Goal: Task Accomplishment & Management: Manage account settings

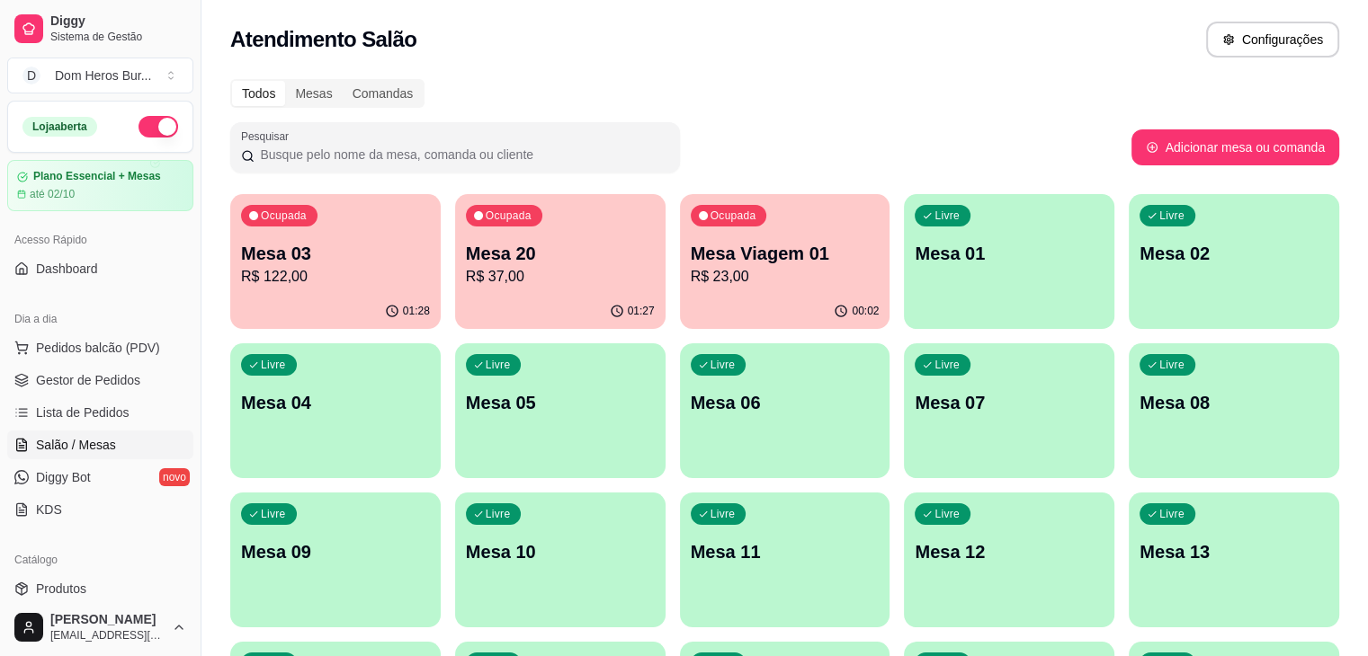
click at [159, 123] on button "button" at bounding box center [158, 127] width 40 height 22
click at [299, 290] on div "Ocupada Mesa 03 R$ 122,00" at bounding box center [336, 244] width 204 height 97
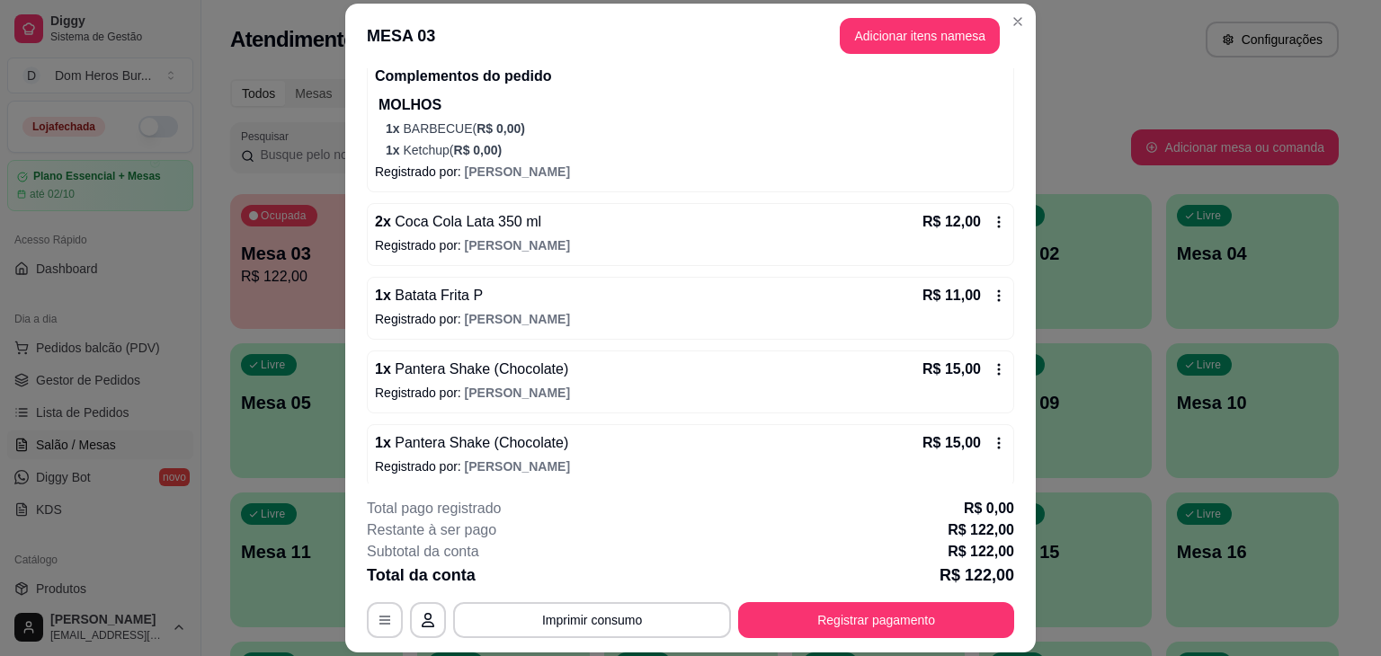
scroll to position [539, 0]
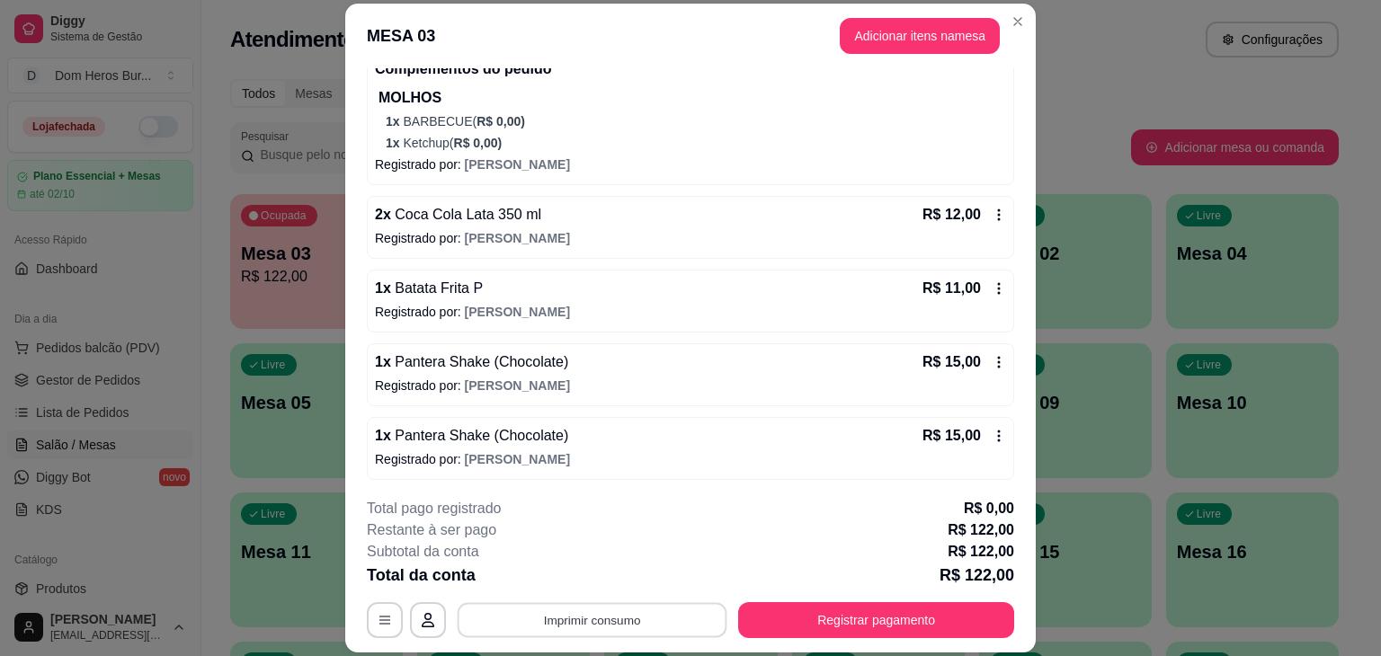
click at [615, 610] on button "Imprimir consumo" at bounding box center [593, 620] width 270 height 35
click at [602, 576] on button "IMPRESSORA" at bounding box center [591, 579] width 126 height 28
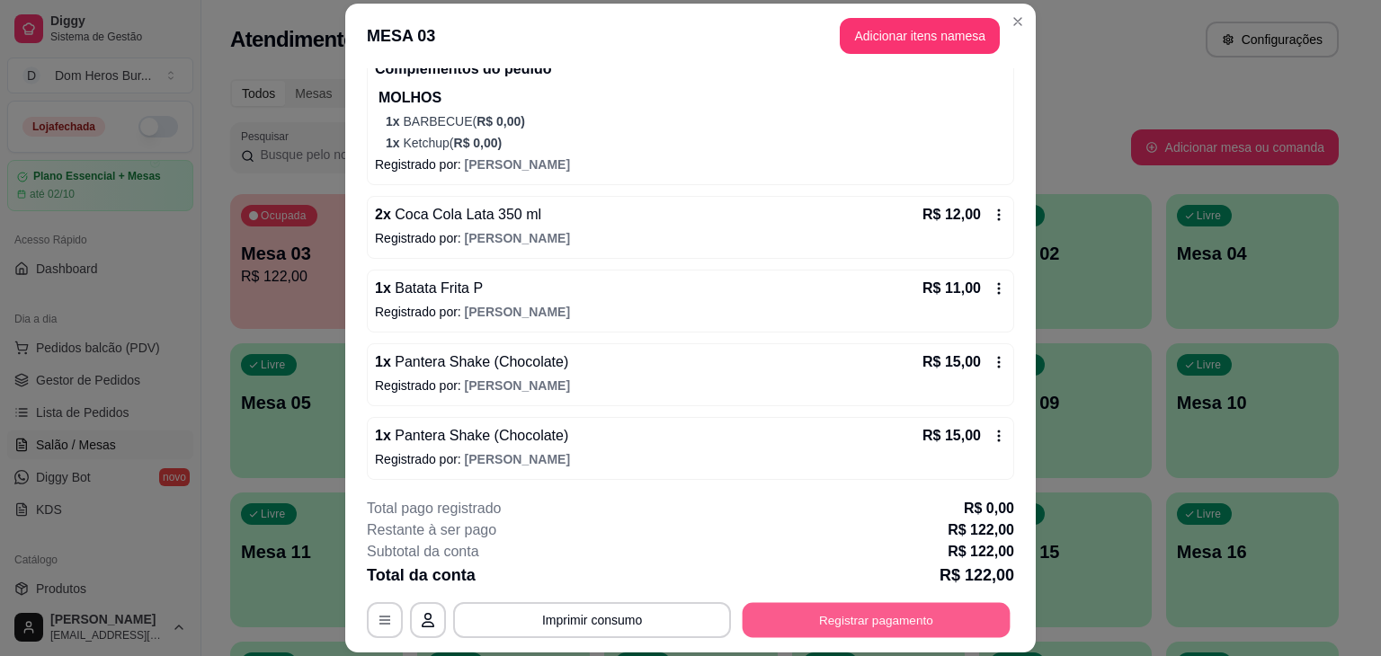
click at [873, 611] on button "Registrar pagamento" at bounding box center [877, 620] width 268 height 35
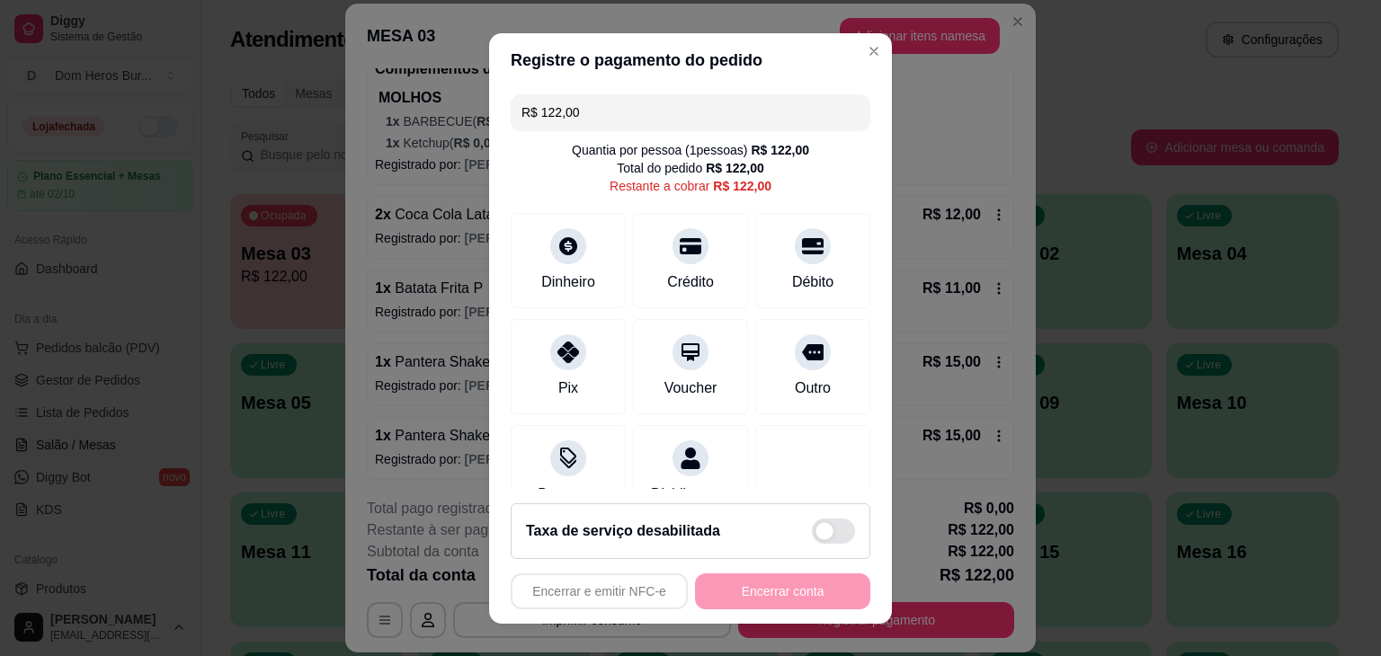
click at [605, 103] on input "R$ 122,00" at bounding box center [691, 112] width 338 height 36
click at [587, 229] on div "Dinheiro" at bounding box center [568, 256] width 127 height 105
click at [562, 361] on div at bounding box center [568, 347] width 40 height 40
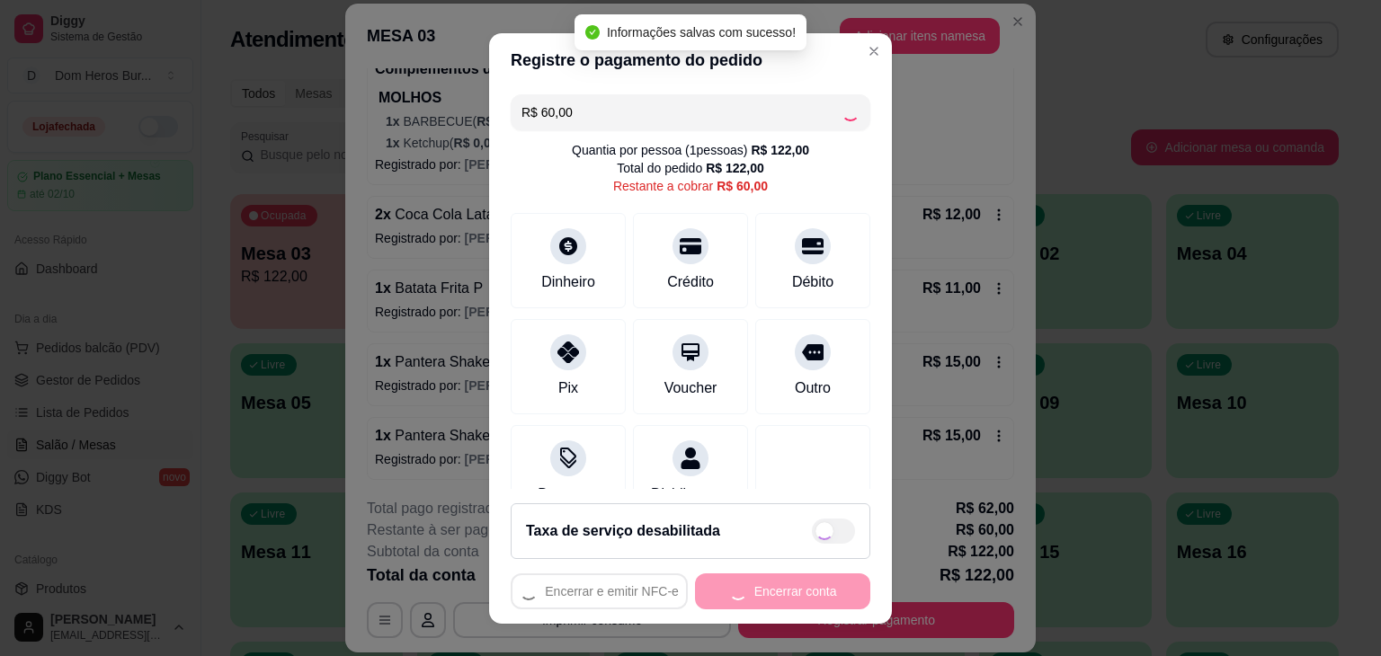
type input "R$ 0,00"
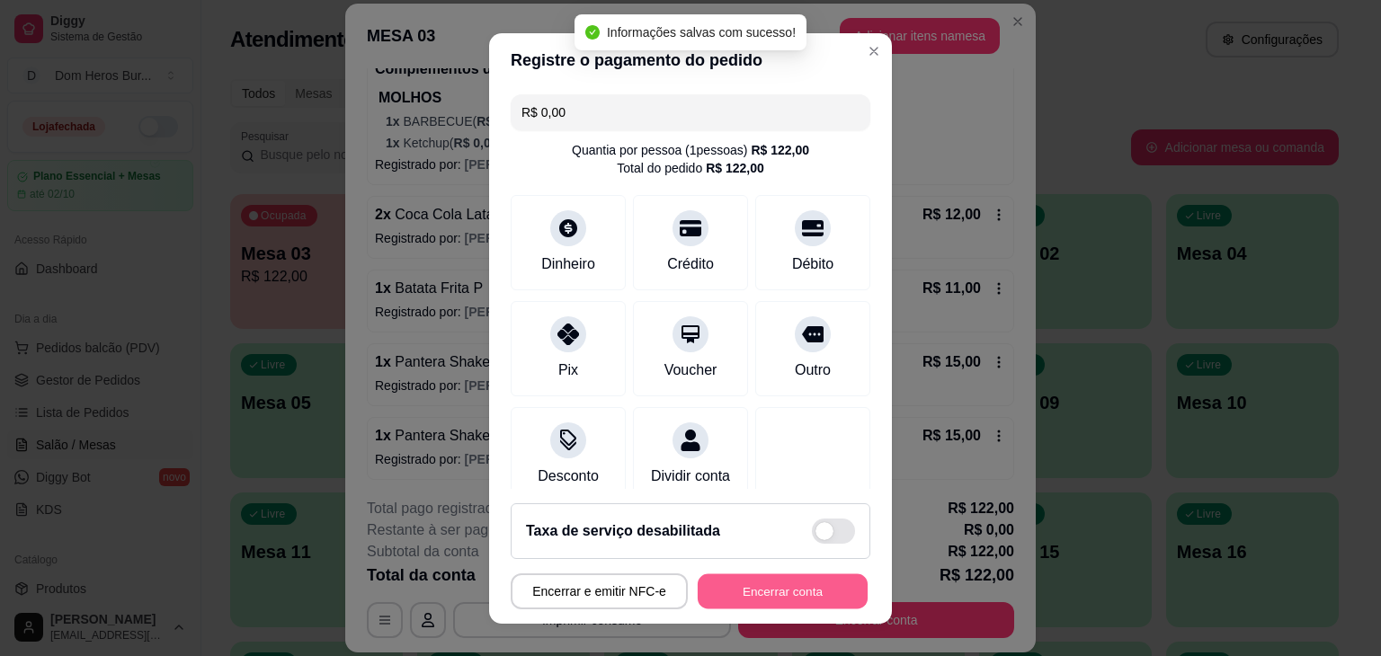
click at [730, 592] on button "Encerrar conta" at bounding box center [783, 591] width 170 height 35
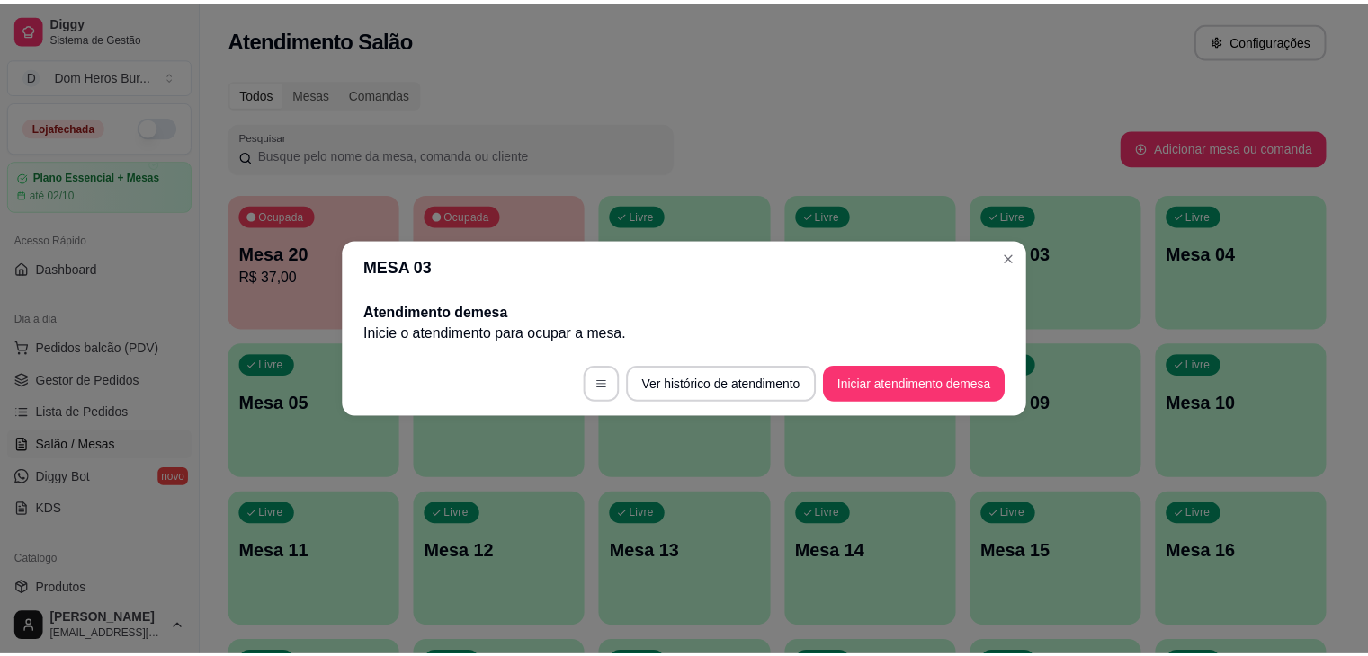
scroll to position [0, 0]
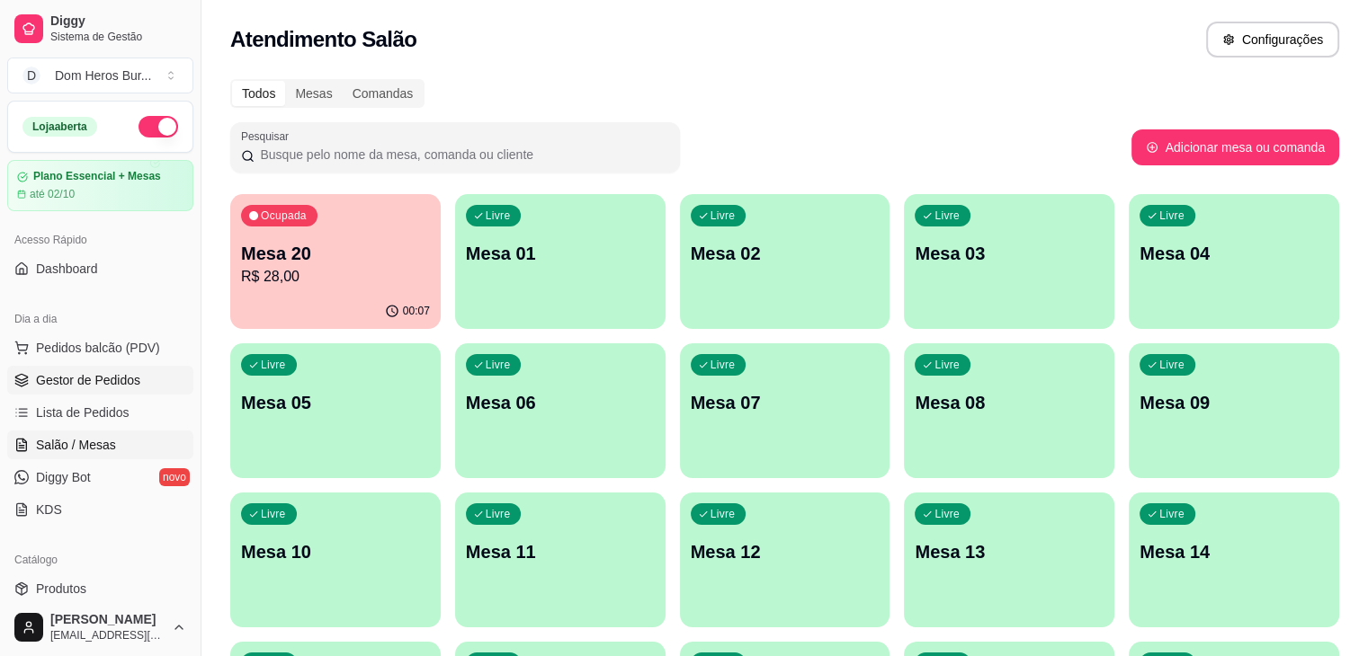
click at [101, 391] on link "Gestor de Pedidos" at bounding box center [100, 380] width 186 height 29
click at [254, 214] on icon "button" at bounding box center [256, 217] width 9 height 9
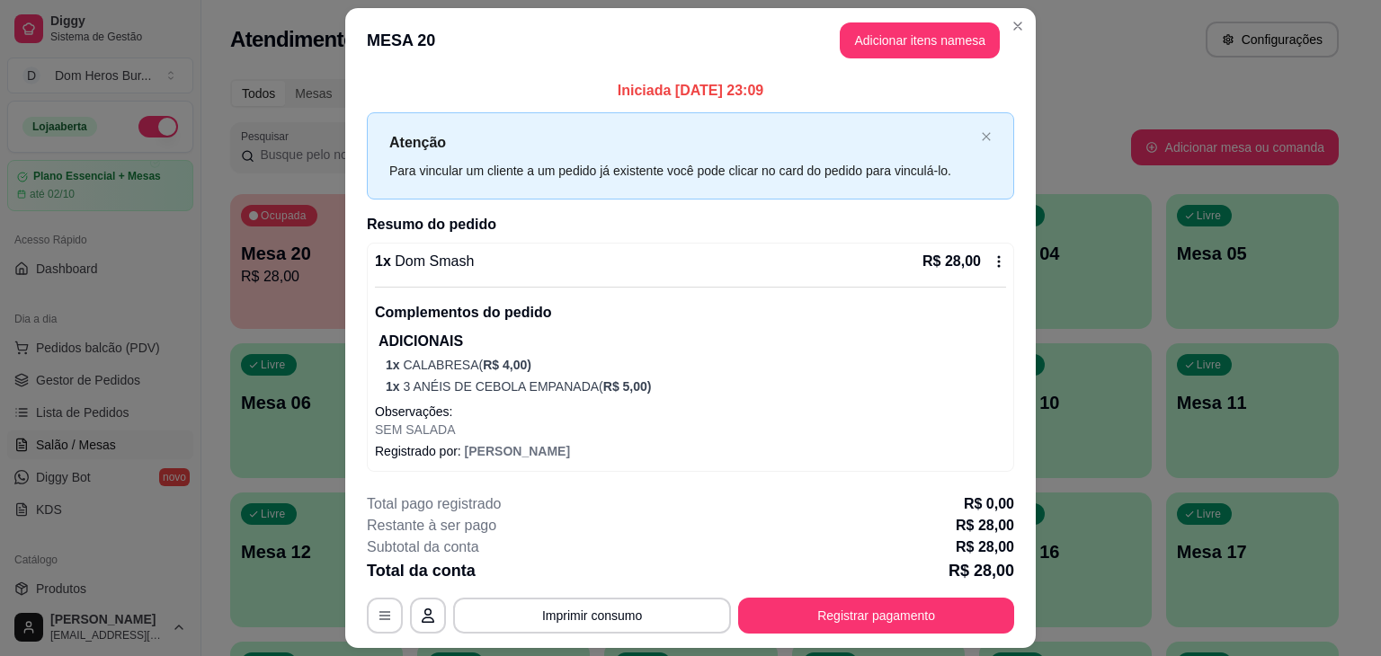
click at [556, 271] on div "1 x Dom Smash R$ 28,00" at bounding box center [690, 262] width 631 height 22
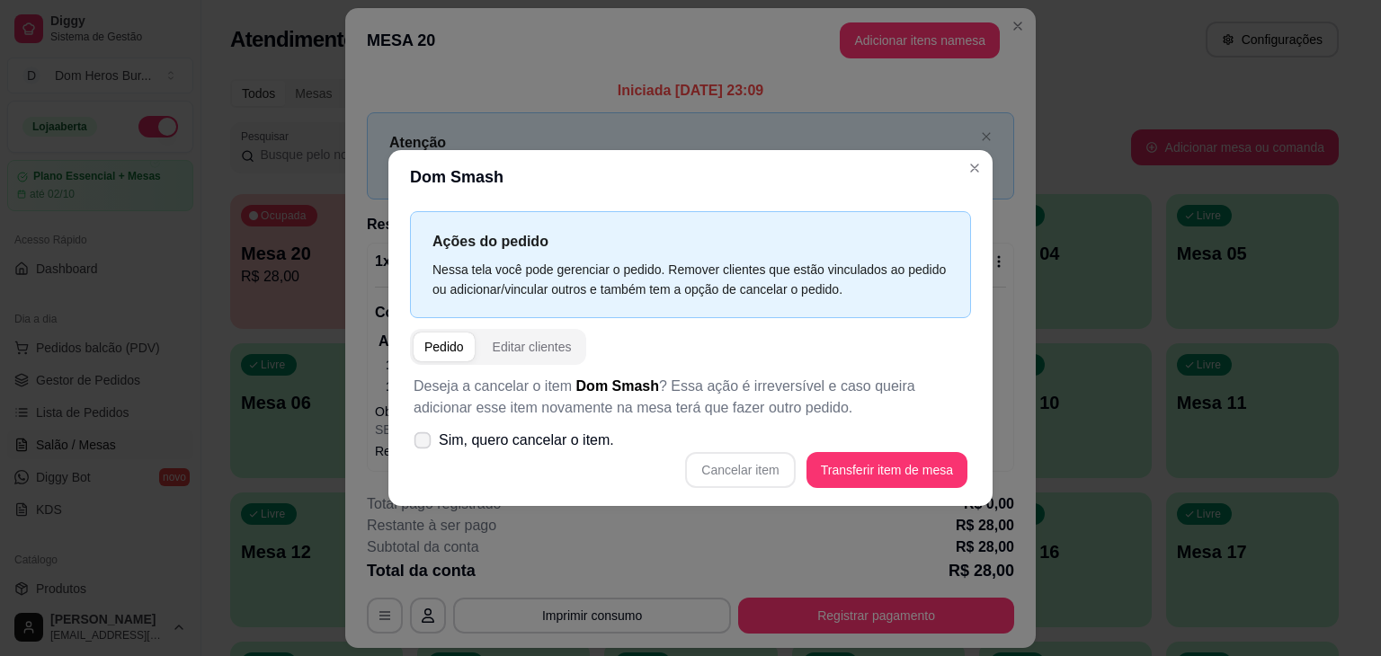
click at [546, 436] on span "Sim, quero cancelar o item." at bounding box center [526, 441] width 175 height 22
click at [424, 444] on input "Sim, quero cancelar o item." at bounding box center [419, 450] width 12 height 12
checkbox input "true"
click at [770, 466] on button "Cancelar item" at bounding box center [740, 470] width 107 height 35
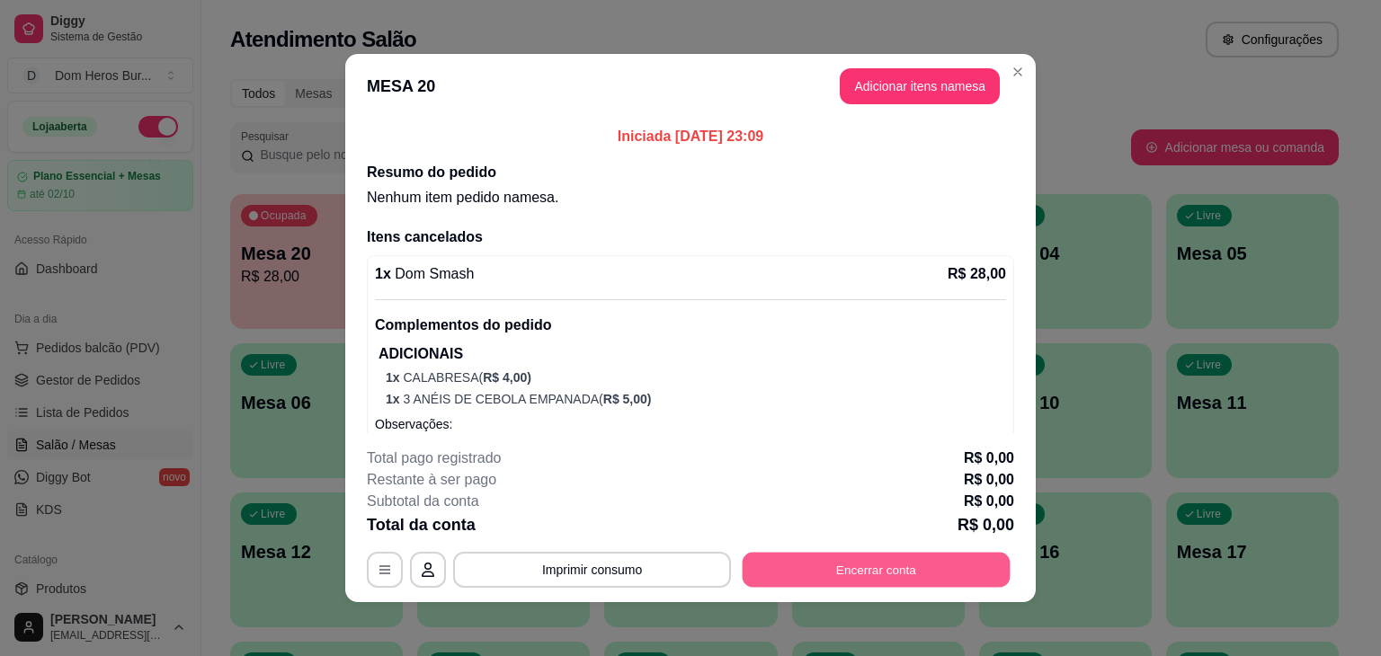
click at [895, 566] on button "Encerrar conta" at bounding box center [877, 570] width 268 height 35
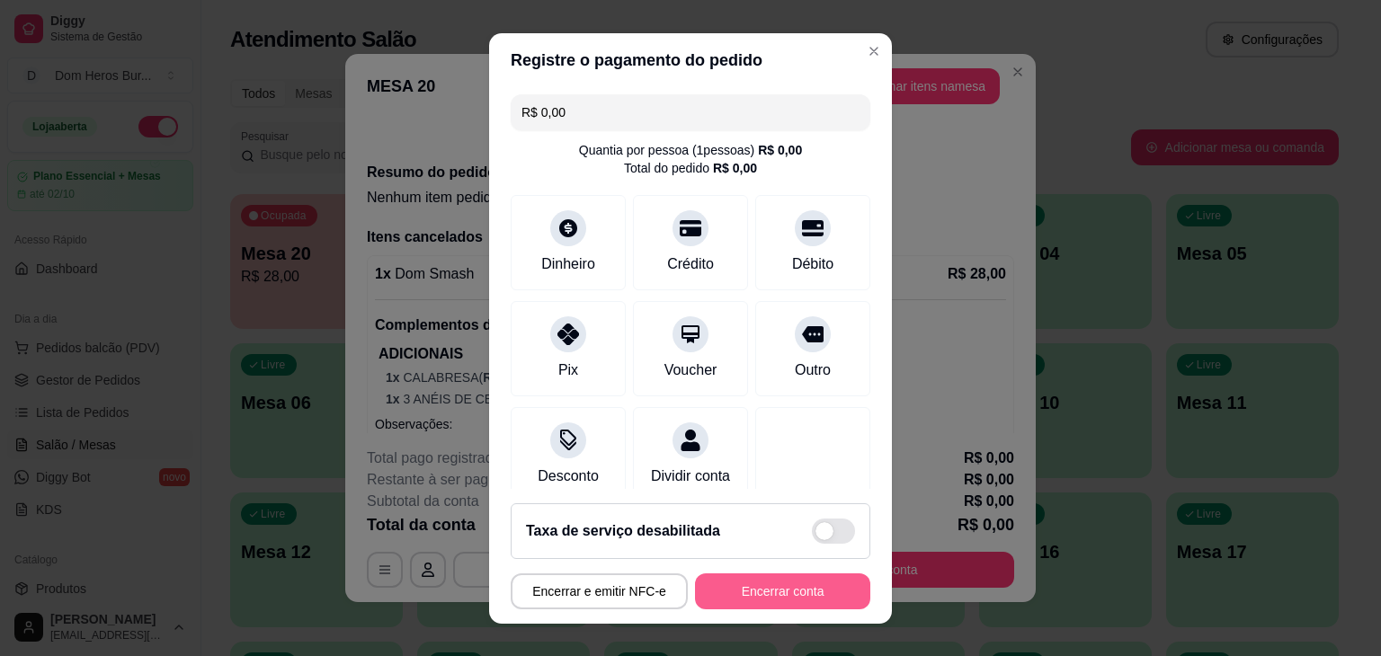
drag, startPoint x: 741, startPoint y: 560, endPoint x: 759, endPoint y: 602, distance: 45.1
click at [759, 602] on footer "Taxa de serviço desabilitada Encerrar e emitir NFC-e Encerrar conta" at bounding box center [690, 556] width 403 height 135
click at [759, 602] on button "Encerrar conta" at bounding box center [783, 591] width 170 height 35
